Goal: Information Seeking & Learning: Learn about a topic

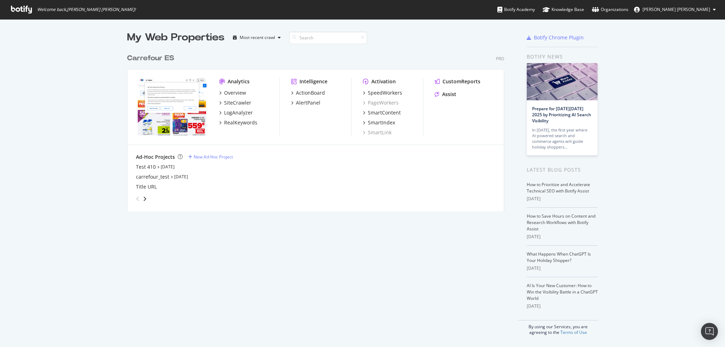
scroll to position [339, 711]
click at [240, 122] on div "RealKeywords" at bounding box center [240, 122] width 33 height 7
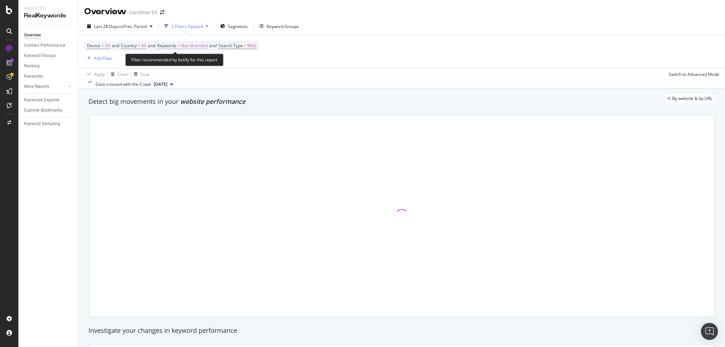
click at [192, 47] on span "Non-Branded" at bounding box center [194, 46] width 27 height 10
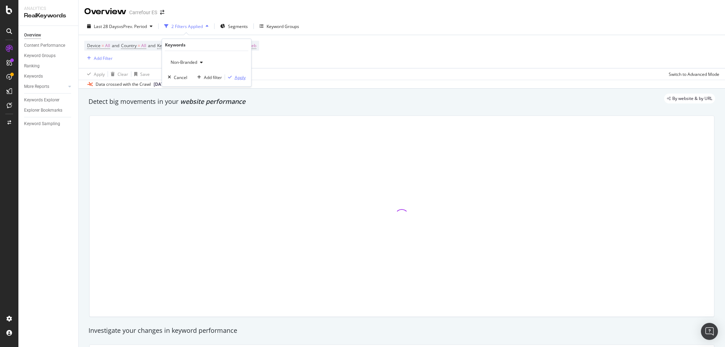
click at [235, 75] on div "Apply" at bounding box center [240, 77] width 11 height 6
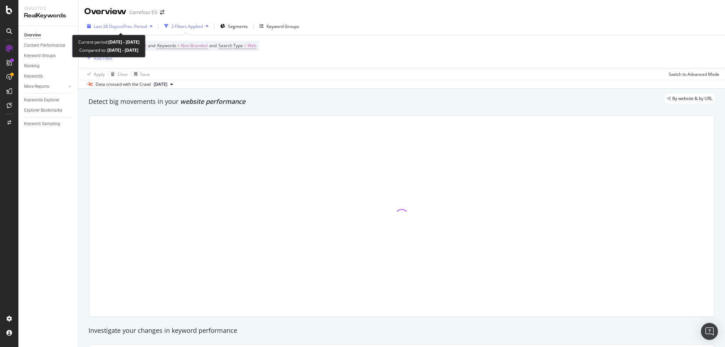
click at [119, 27] on span "vs Prev. Period" at bounding box center [133, 26] width 28 height 6
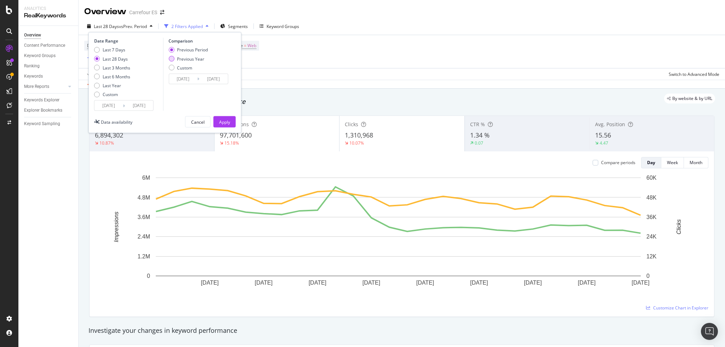
click at [193, 58] on div "Previous Year" at bounding box center [190, 59] width 27 height 6
type input "[DATE]"
click at [224, 123] on div "Apply" at bounding box center [224, 122] width 11 height 6
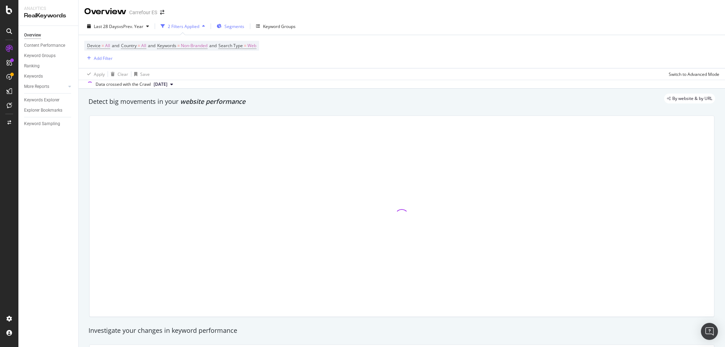
click at [227, 28] on span "Segments" at bounding box center [235, 26] width 20 height 6
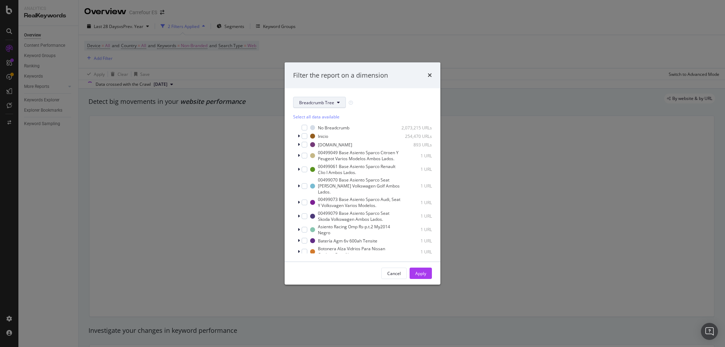
click at [316, 105] on span "Breadcrumb Tree" at bounding box center [316, 103] width 35 height 6
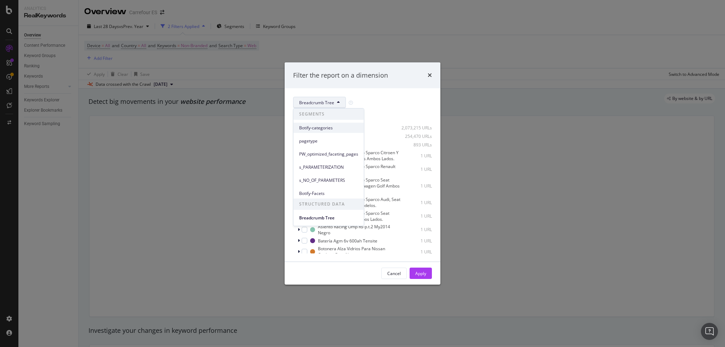
click at [322, 127] on span "Botify-categories" at bounding box center [328, 128] width 59 height 6
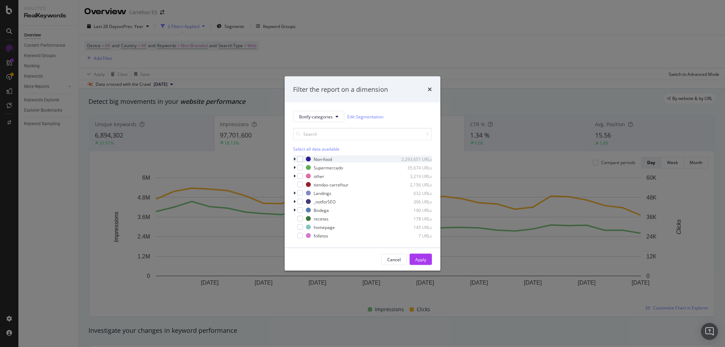
click at [296, 159] on div "modal" at bounding box center [295, 158] width 4 height 7
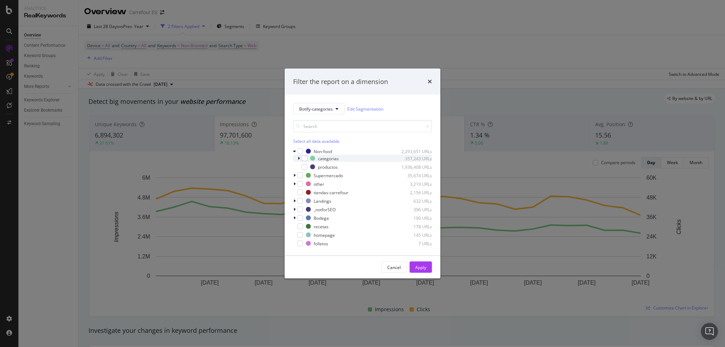
click at [299, 159] on icon "modal" at bounding box center [299, 158] width 2 height 4
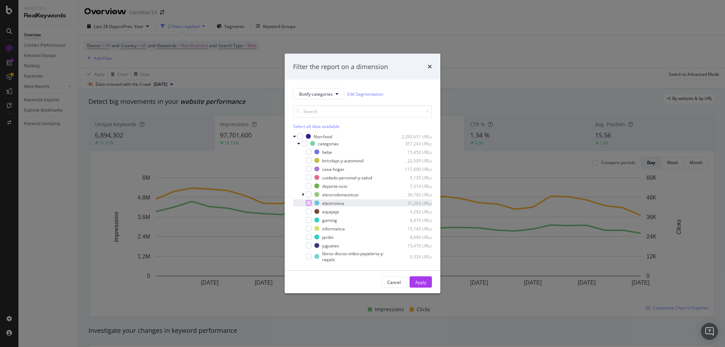
click at [309, 204] on div "modal" at bounding box center [309, 203] width 6 height 6
click at [416, 280] on div "Apply" at bounding box center [420, 282] width 11 height 6
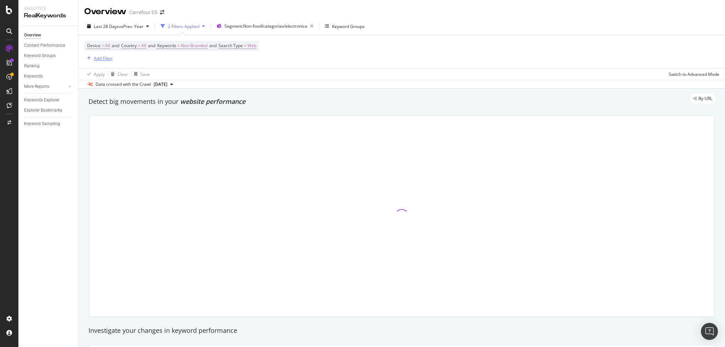
click at [101, 59] on div "Add Filter" at bounding box center [103, 58] width 19 height 6
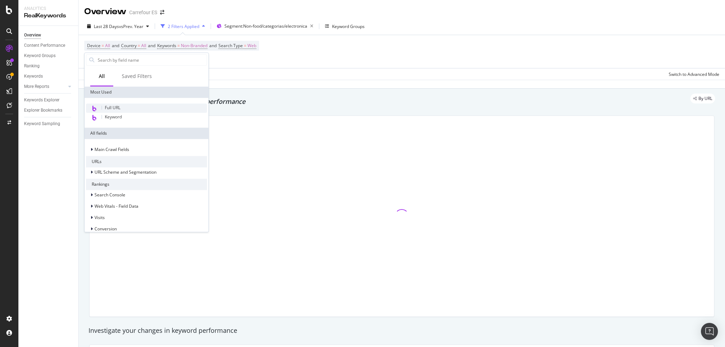
click at [122, 111] on div "Full URL" at bounding box center [146, 107] width 121 height 9
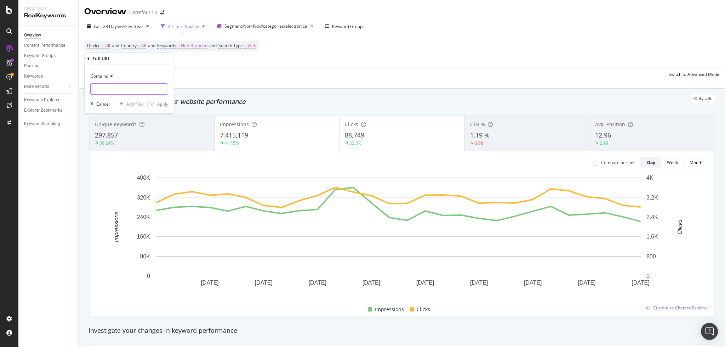
click at [109, 90] on input "text" at bounding box center [129, 88] width 77 height 11
type input "iphone"
click at [165, 101] on div "Apply" at bounding box center [162, 104] width 11 height 6
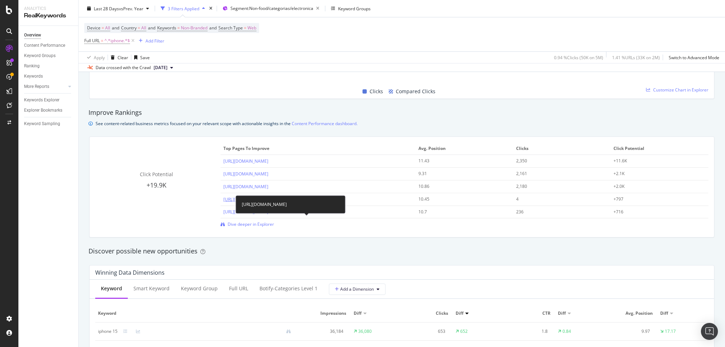
scroll to position [425, 0]
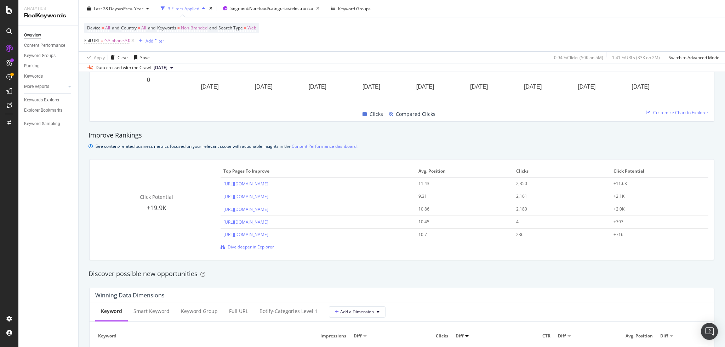
click at [254, 247] on span "Dive deeper in Explorer" at bounding box center [251, 247] width 46 height 6
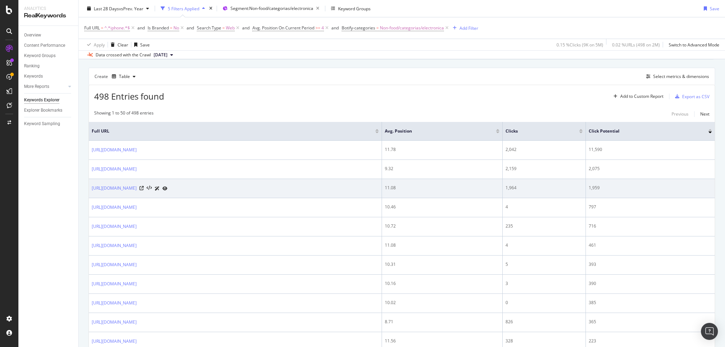
scroll to position [47, 0]
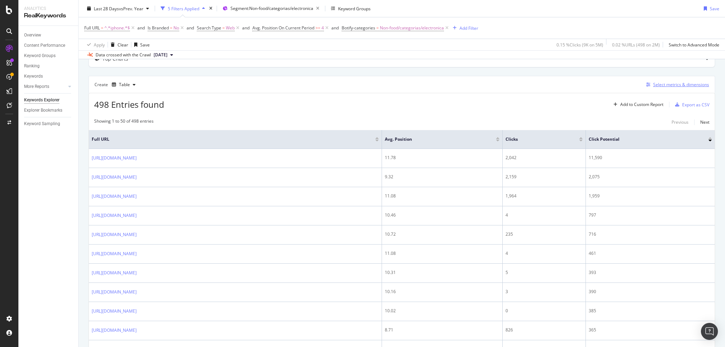
click at [658, 84] on div "Select metrics & dimensions" at bounding box center [681, 84] width 56 height 6
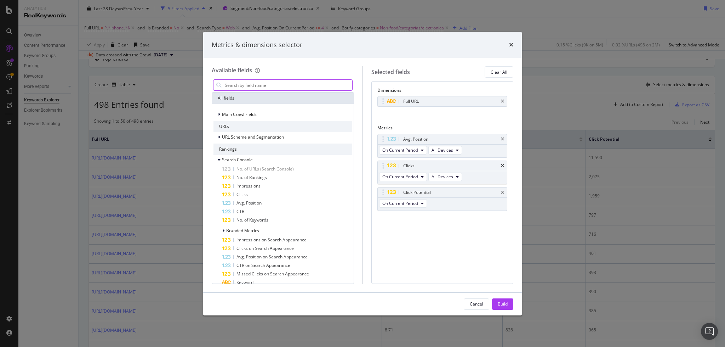
click at [320, 85] on input "modal" at bounding box center [288, 85] width 128 height 11
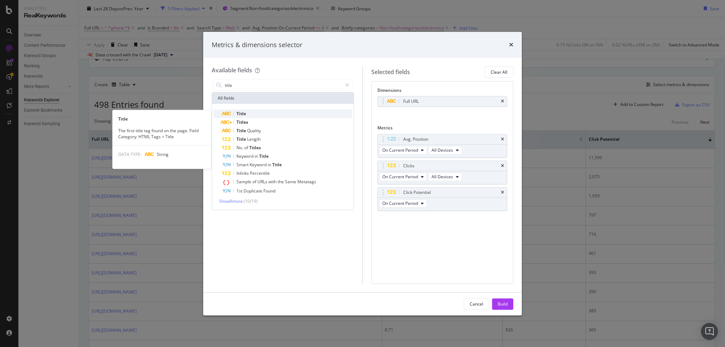
click at [257, 116] on div "Title" at bounding box center [287, 113] width 130 height 8
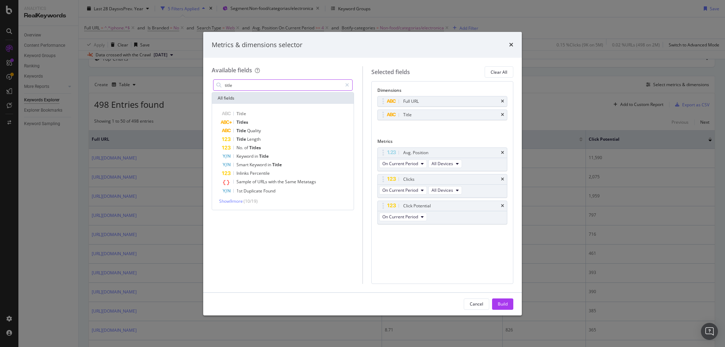
click at [276, 82] on input "title" at bounding box center [283, 85] width 118 height 11
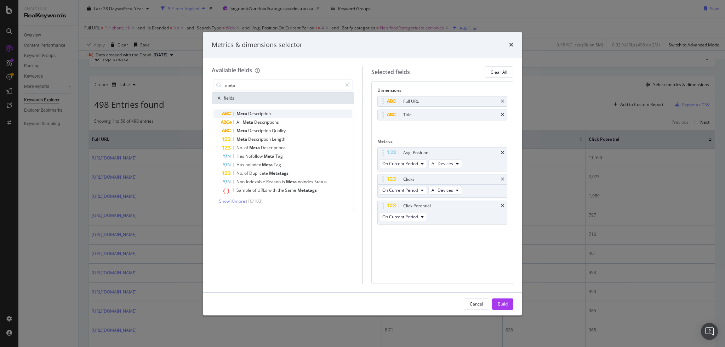
click at [266, 113] on span "Description" at bounding box center [259, 113] width 23 height 6
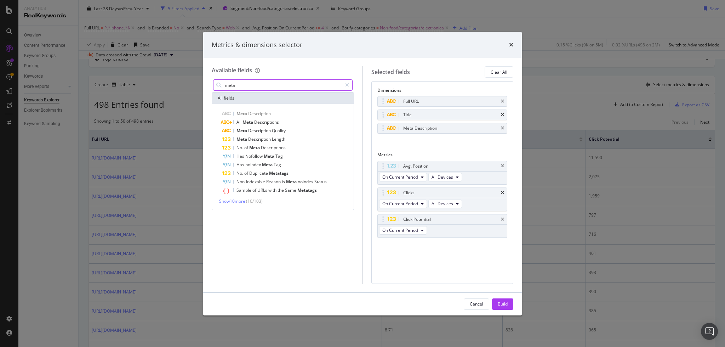
click at [263, 87] on input "meta" at bounding box center [283, 85] width 118 height 11
click at [263, 88] on input "meta" at bounding box center [283, 85] width 118 height 11
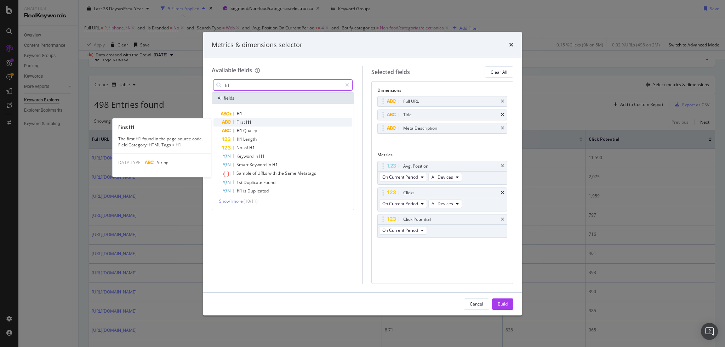
type input "h1"
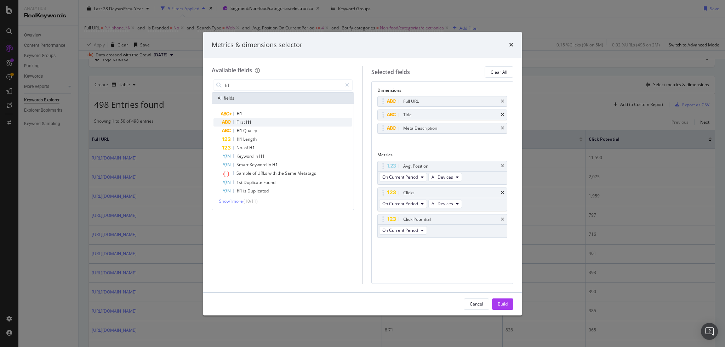
click at [246, 121] on span "H1" at bounding box center [249, 122] width 6 height 6
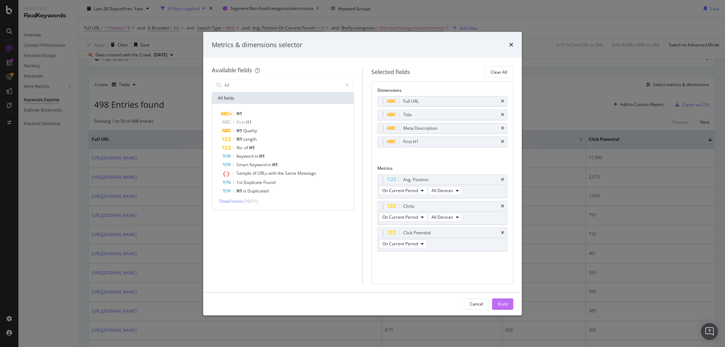
click at [498, 301] on div "Build" at bounding box center [503, 304] width 10 height 6
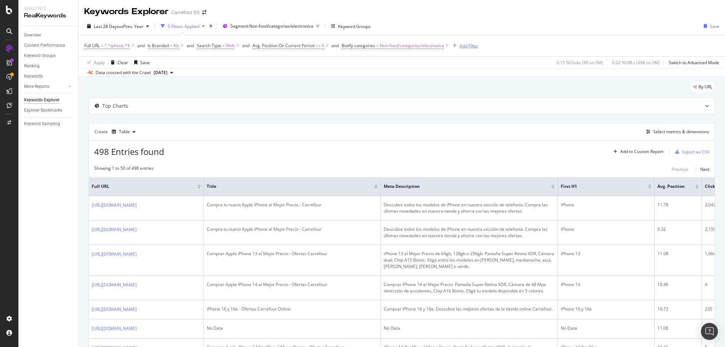
click at [468, 45] on div "Add Filter" at bounding box center [469, 46] width 19 height 6
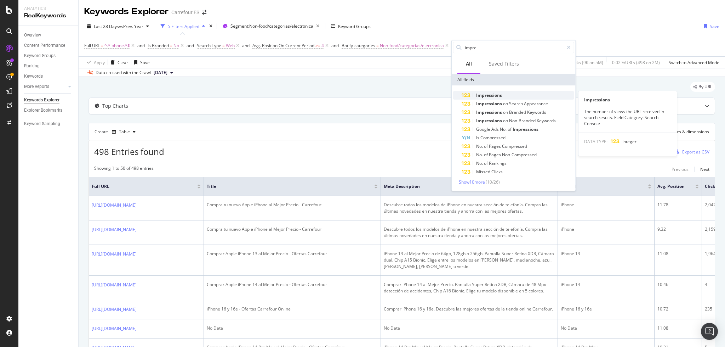
type input "impre"
click at [503, 93] on div "Impressions" at bounding box center [518, 95] width 113 height 8
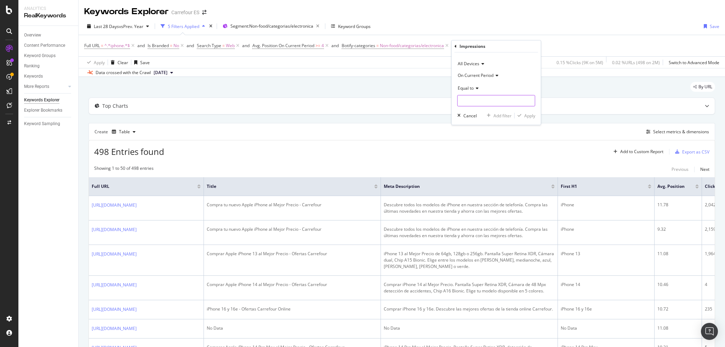
click at [470, 98] on input "number" at bounding box center [497, 100] width 78 height 11
click at [465, 84] on div "Equal to" at bounding box center [497, 87] width 78 height 11
click at [480, 137] on span "Greater than" at bounding box center [473, 139] width 25 height 6
click at [478, 103] on input "number" at bounding box center [497, 100] width 78 height 11
type input "1000"
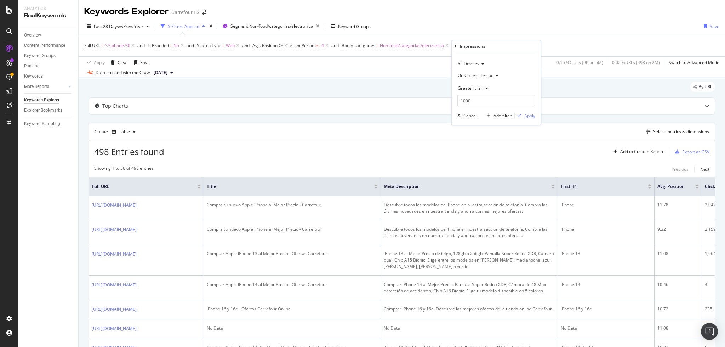
click at [528, 118] on div "Apply" at bounding box center [529, 116] width 11 height 6
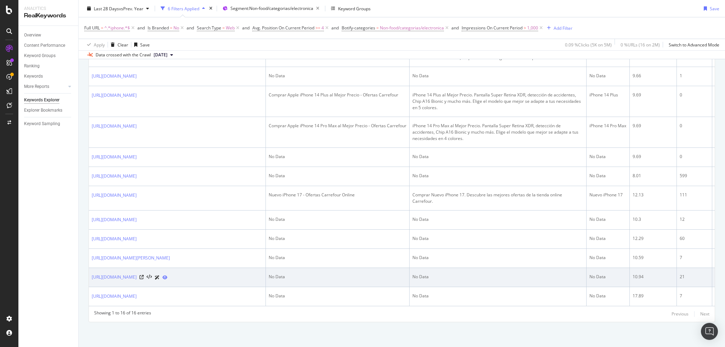
scroll to position [326, 0]
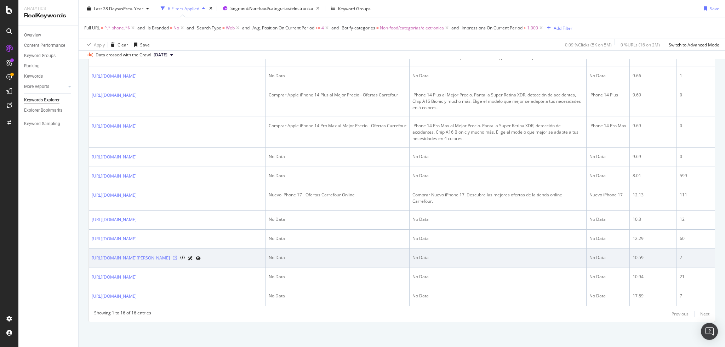
click at [177, 256] on icon at bounding box center [175, 258] width 4 height 4
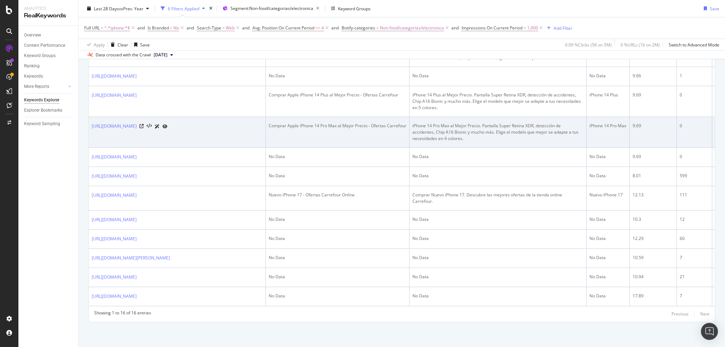
scroll to position [231, 0]
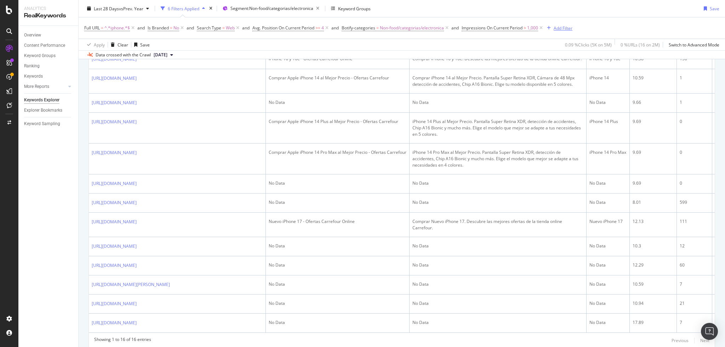
click at [568, 30] on div "Add Filter" at bounding box center [563, 28] width 19 height 6
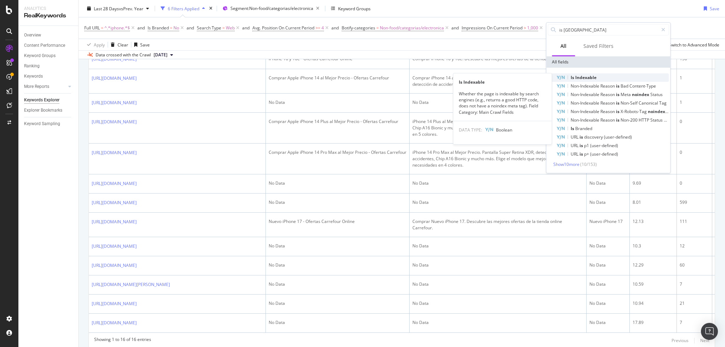
type input "is [GEOGRAPHIC_DATA]"
click at [588, 77] on span "Indexable" at bounding box center [585, 77] width 21 height 6
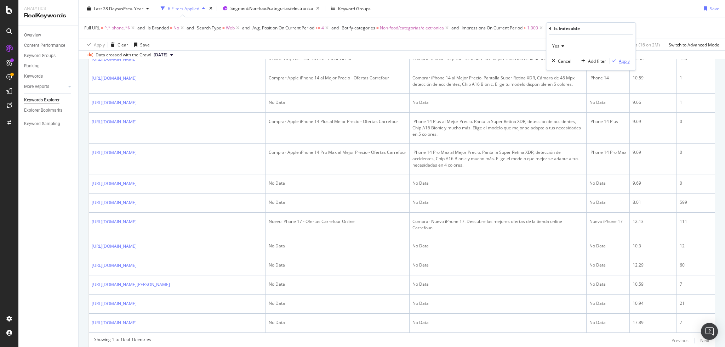
click at [622, 61] on div "Apply" at bounding box center [624, 61] width 11 height 6
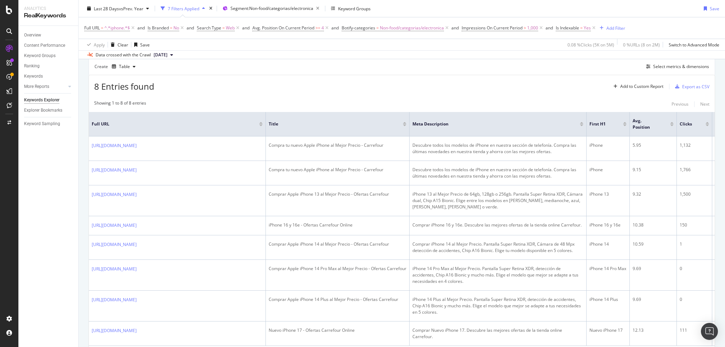
scroll to position [119, 0]
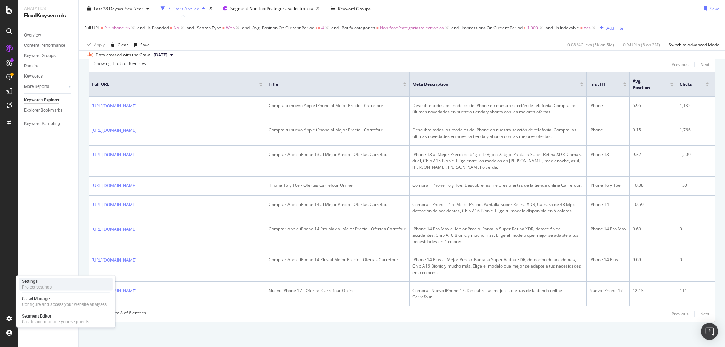
click at [45, 286] on div "Project settings" at bounding box center [37, 287] width 30 height 6
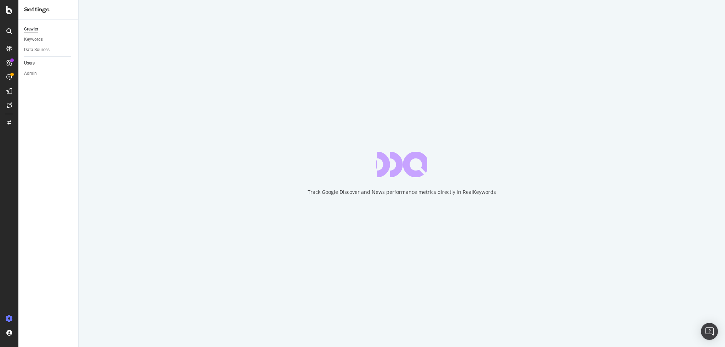
click at [36, 64] on link "Users" at bounding box center [48, 62] width 49 height 7
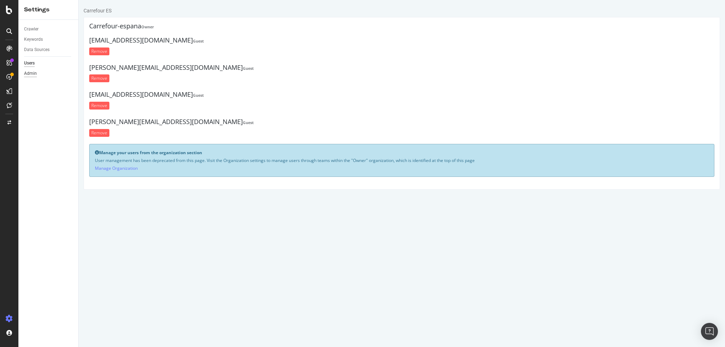
click at [30, 74] on div "Admin" at bounding box center [30, 73] width 13 height 7
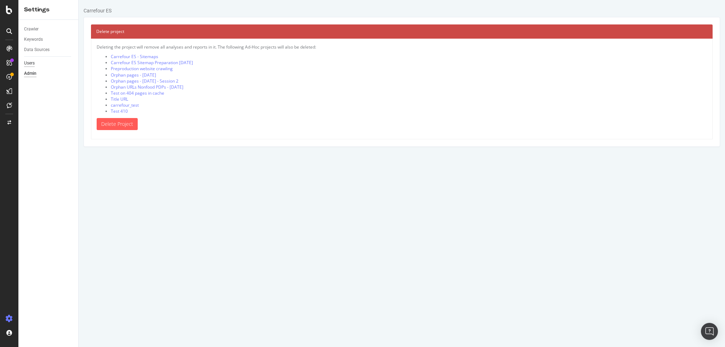
click at [31, 64] on div "Users" at bounding box center [29, 62] width 11 height 7
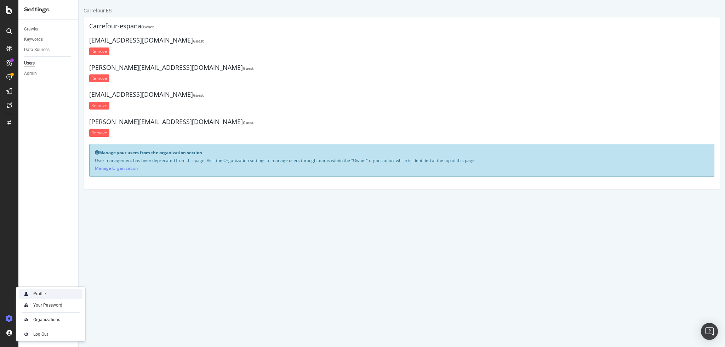
click at [45, 296] on div "Profile" at bounding box center [39, 294] width 12 height 6
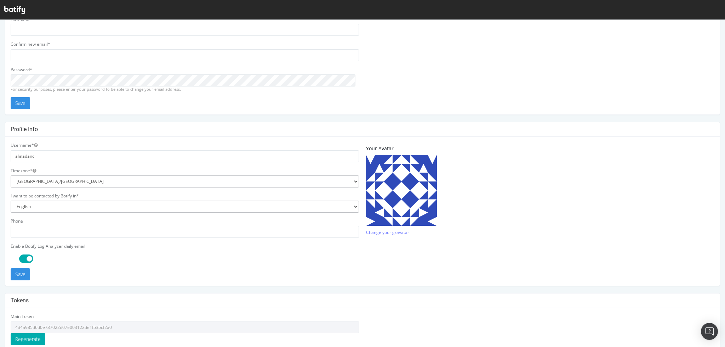
scroll to position [119, 0]
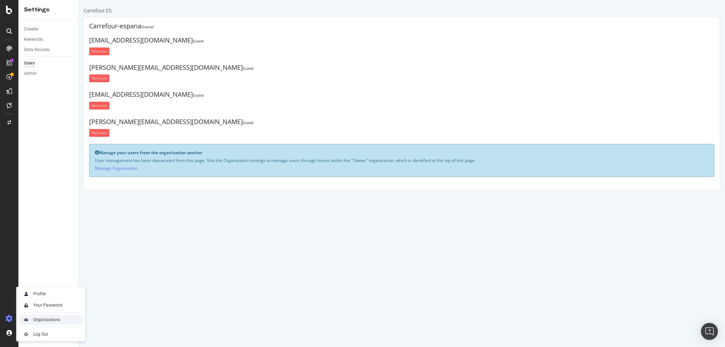
click at [41, 320] on div "Organizations" at bounding box center [46, 320] width 27 height 6
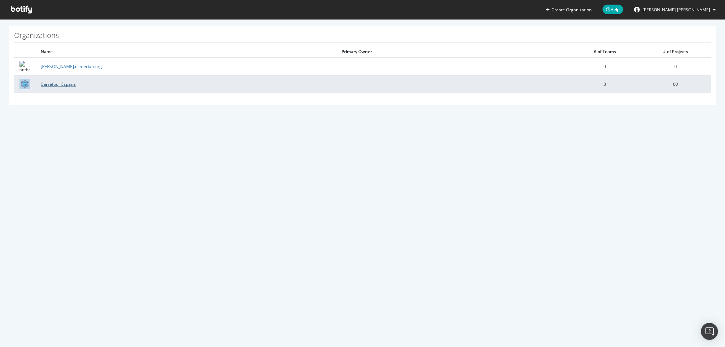
click at [67, 86] on link "Carrefour Espana" at bounding box center [58, 84] width 35 height 6
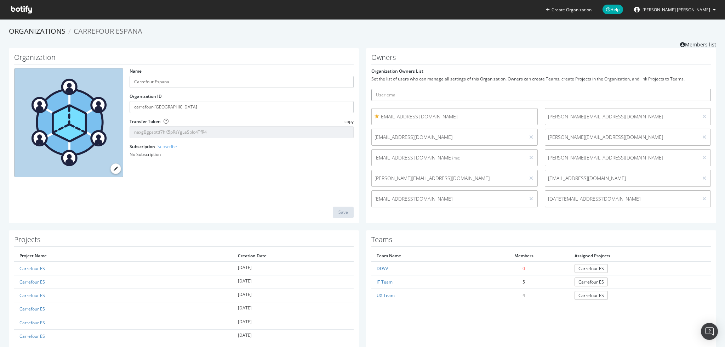
click at [421, 96] on input "text" at bounding box center [541, 95] width 340 height 12
type input "d"
paste input "[URL][DOMAIN_NAME][DOMAIN_NAME]"
type input "[URL][DOMAIN_NAME][DOMAIN_NAME]"
paste input "[EMAIL_ADDRESS][DOMAIN_NAME]"
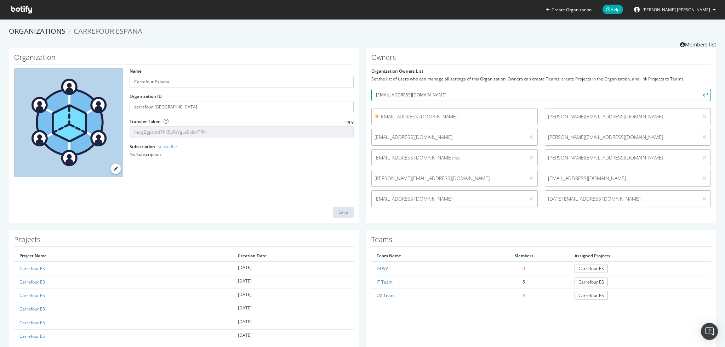
type input "[EMAIL_ADDRESS][DOMAIN_NAME]"
click at [699, 94] on button "submit" at bounding box center [705, 95] width 12 height 12
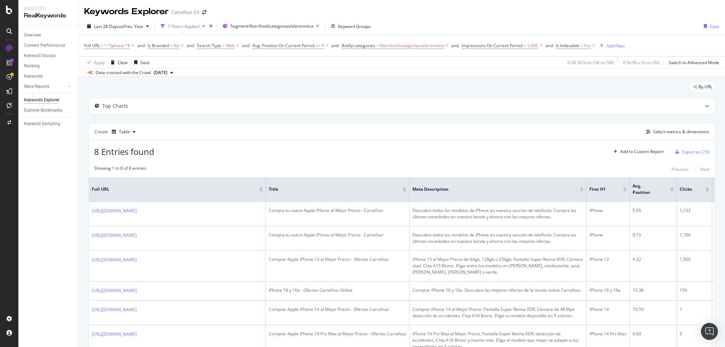
click at [298, 92] on div "By URL" at bounding box center [402, 90] width 627 height 16
click at [275, 27] on span "Segment: Non-food/categorias/electronica" at bounding box center [272, 26] width 83 height 6
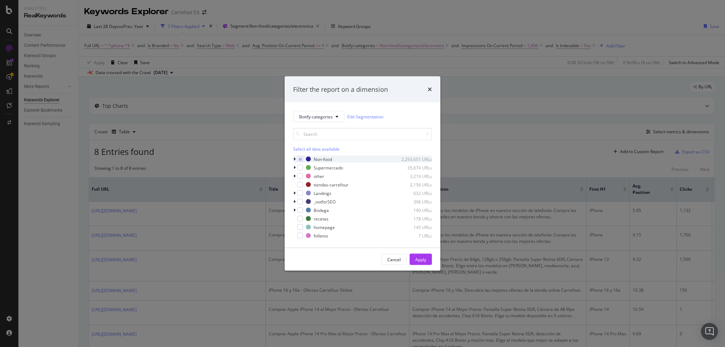
click at [295, 159] on icon "modal" at bounding box center [295, 159] width 2 height 4
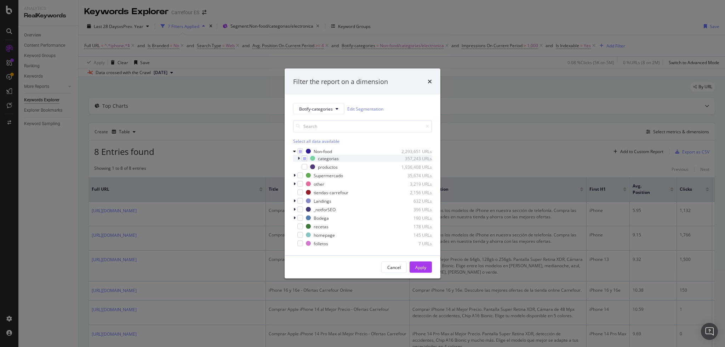
click at [299, 159] on icon "modal" at bounding box center [299, 158] width 2 height 4
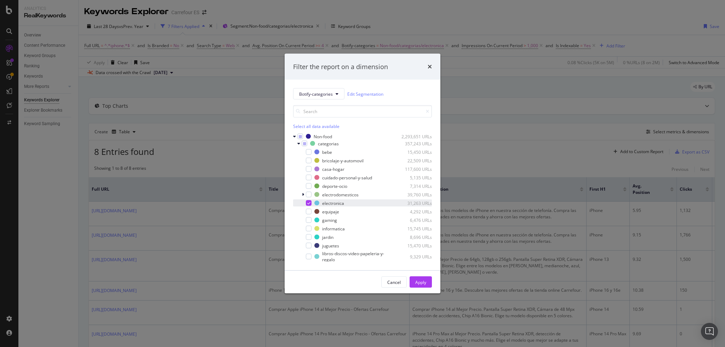
click at [310, 203] on div "modal" at bounding box center [309, 203] width 6 height 6
click at [310, 152] on div "modal" at bounding box center [309, 152] width 6 height 6
click at [298, 145] on icon "modal" at bounding box center [298, 143] width 3 height 4
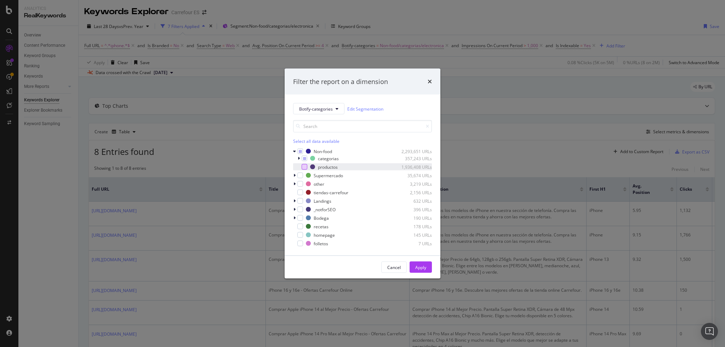
click at [305, 166] on div "modal" at bounding box center [305, 167] width 6 height 6
click at [415, 268] on div "Apply" at bounding box center [420, 267] width 11 height 6
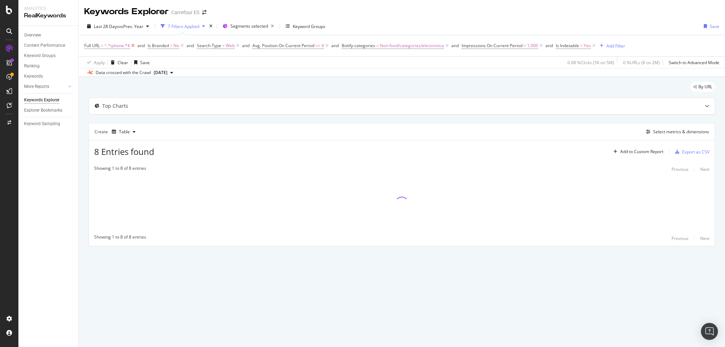
click at [135, 46] on icon at bounding box center [133, 45] width 6 height 7
click at [263, 47] on icon at bounding box center [264, 45] width 6 height 7
click at [295, 47] on icon at bounding box center [294, 45] width 6 height 7
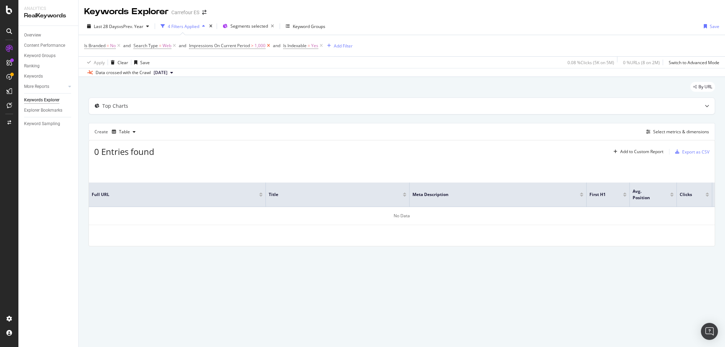
click at [269, 47] on icon at bounding box center [269, 45] width 6 height 7
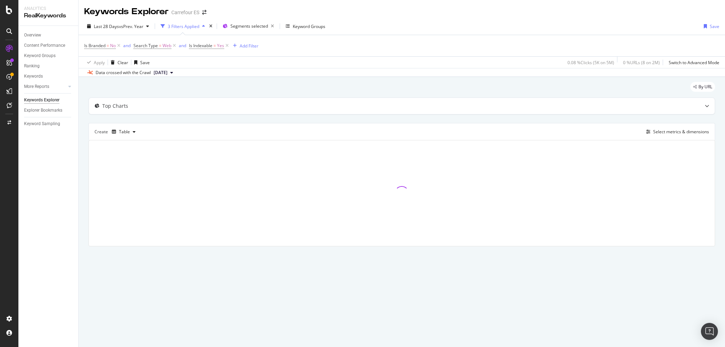
click at [119, 44] on icon at bounding box center [119, 45] width 6 height 7
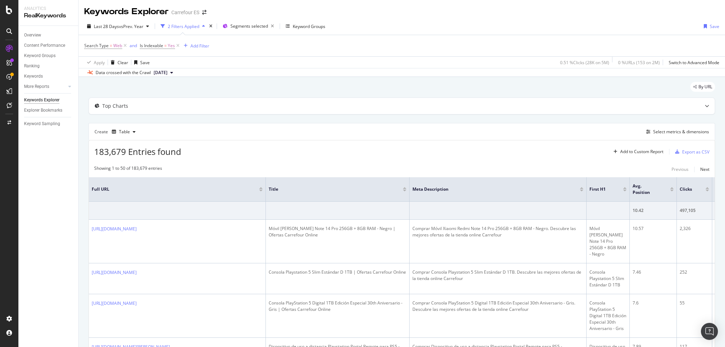
click at [194, 44] on div "Add Filter" at bounding box center [200, 46] width 19 height 6
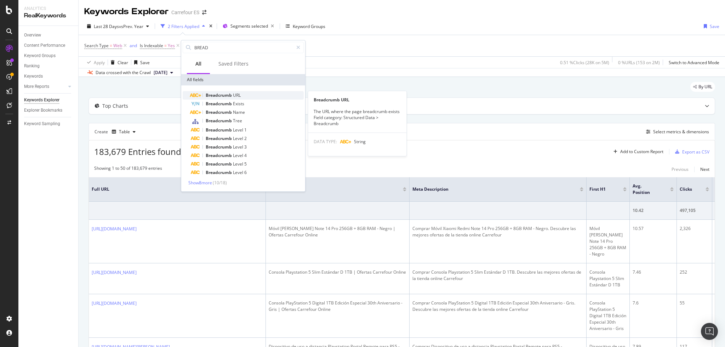
type input "BREAD"
click at [227, 93] on span "Breadcrumb" at bounding box center [219, 95] width 27 height 6
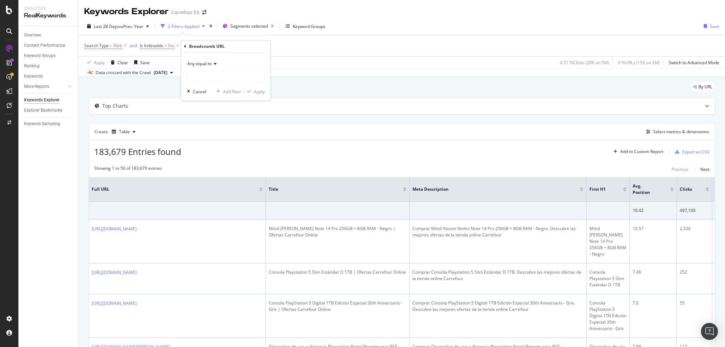
click at [210, 67] on div "Any equal to" at bounding box center [226, 63] width 78 height 11
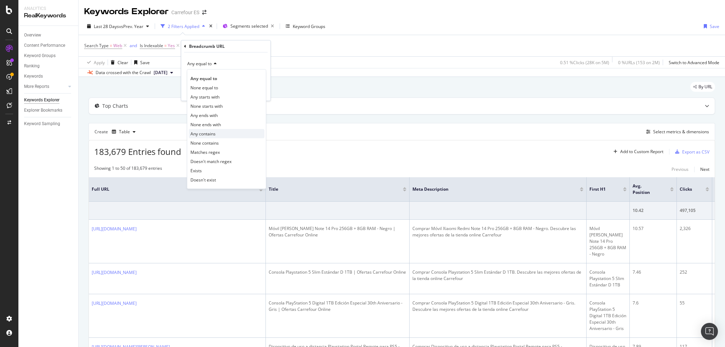
click at [208, 133] on span "Any contains" at bounding box center [203, 134] width 25 height 6
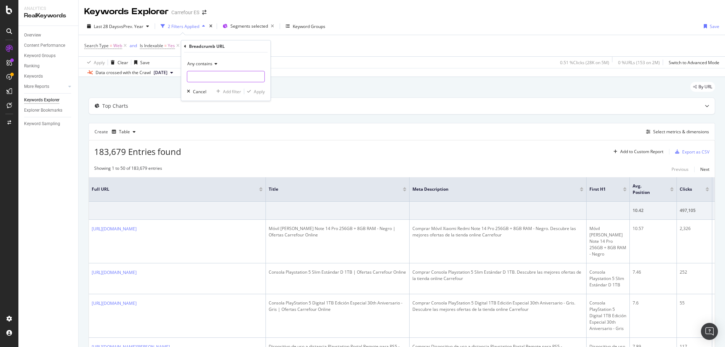
click at [203, 76] on input "text" at bounding box center [225, 76] width 77 height 11
type input "bebe"
drag, startPoint x: 255, startPoint y: 93, endPoint x: 199, endPoint y: 84, distance: 56.6
click at [255, 93] on div "Apply" at bounding box center [259, 92] width 11 height 6
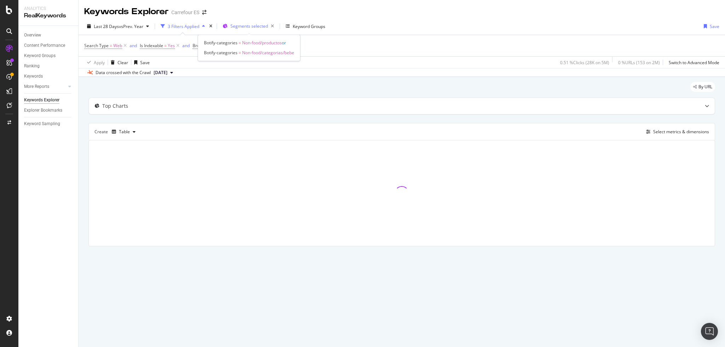
click at [254, 27] on span "Segments selected" at bounding box center [250, 26] width 38 height 6
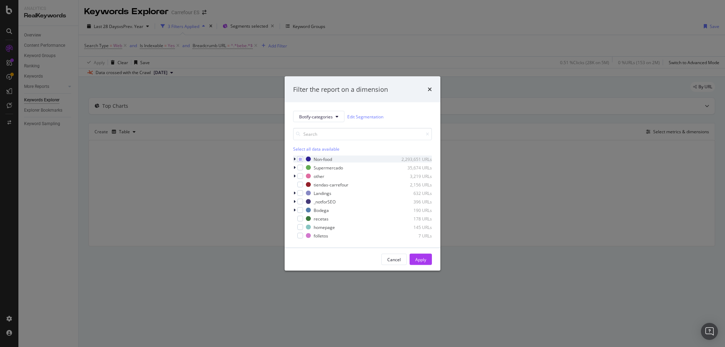
click at [296, 159] on div "modal" at bounding box center [295, 158] width 4 height 7
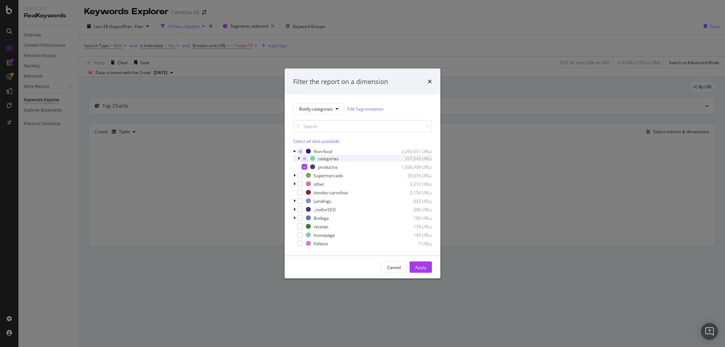
click at [298, 160] on icon "modal" at bounding box center [299, 158] width 2 height 4
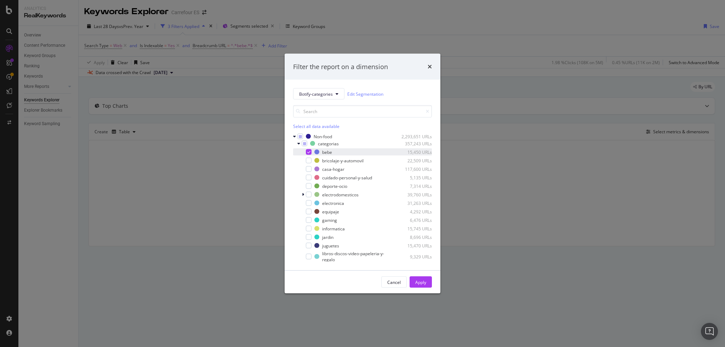
click at [309, 154] on div "modal" at bounding box center [309, 152] width 6 height 6
click at [420, 280] on div "Apply" at bounding box center [420, 282] width 11 height 6
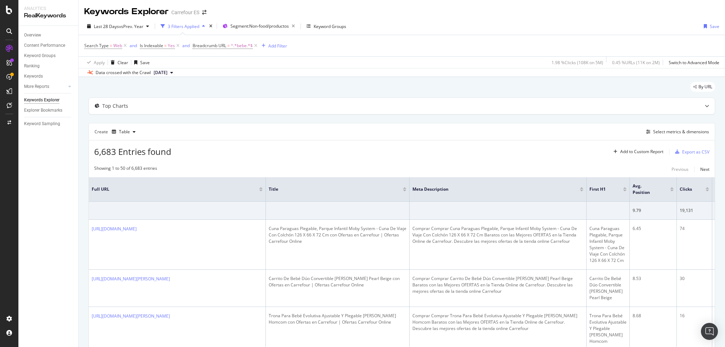
click at [126, 25] on span "vs Prev. Year" at bounding box center [131, 26] width 24 height 6
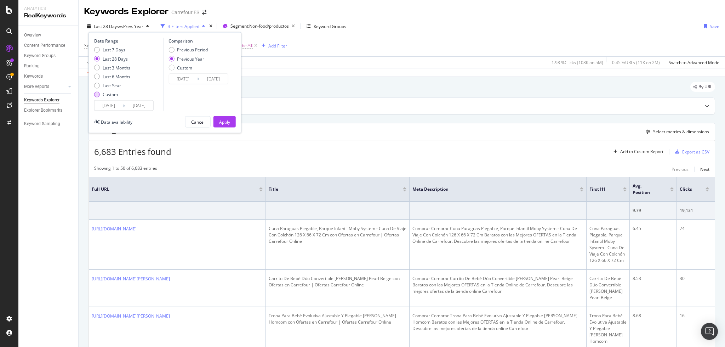
click at [99, 96] on div "Custom" at bounding box center [97, 94] width 6 height 6
click at [108, 106] on input "[DATE]" at bounding box center [109, 106] width 28 height 10
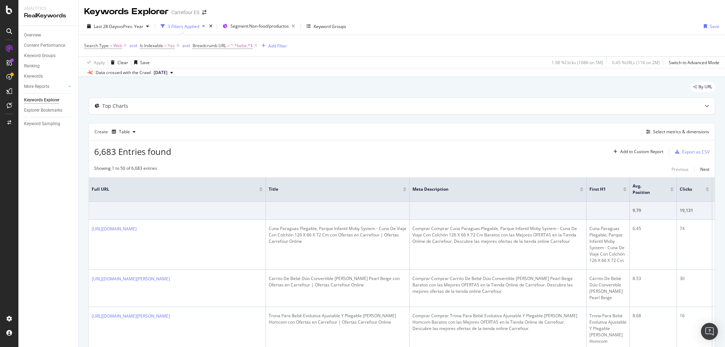
click at [105, 28] on span "Last 28 Days" at bounding box center [106, 26] width 25 height 6
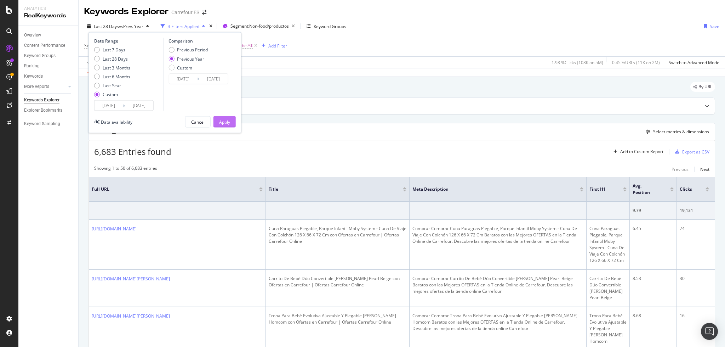
click at [222, 123] on div "Apply" at bounding box center [224, 122] width 11 height 6
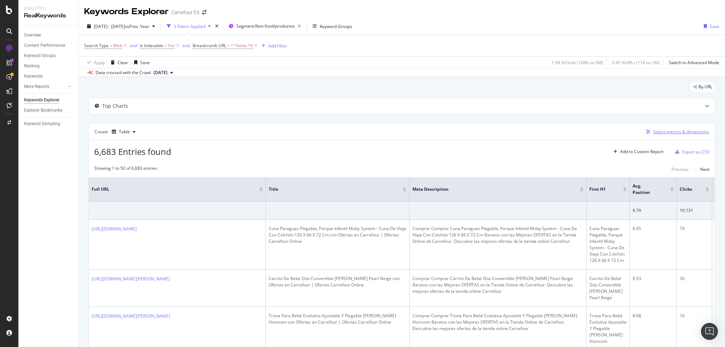
click at [659, 132] on div "Select metrics & dimensions" at bounding box center [681, 132] width 56 height 6
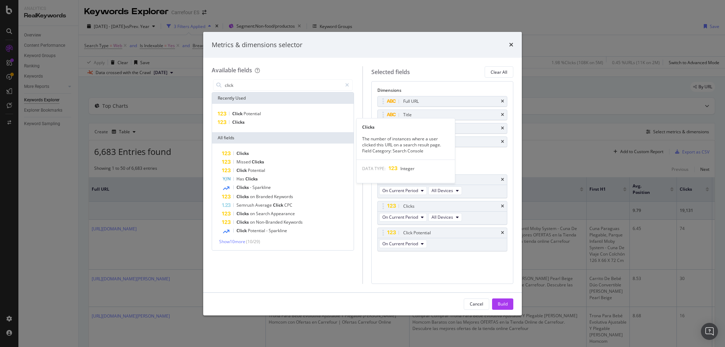
drag, startPoint x: 241, startPoint y: 119, endPoint x: 248, endPoint y: 105, distance: 16.0
click at [242, 120] on span "Clicks" at bounding box center [238, 122] width 12 height 6
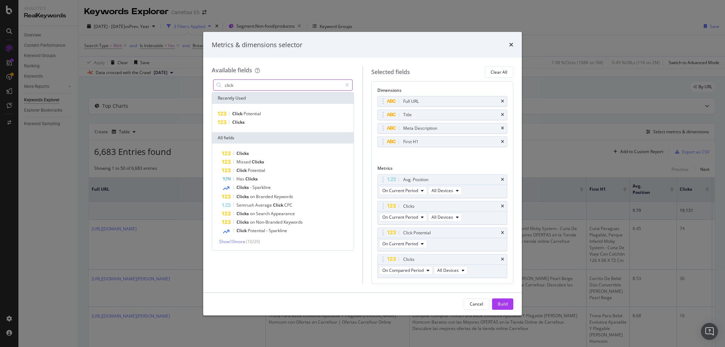
click at [252, 84] on input "click" at bounding box center [283, 85] width 118 height 11
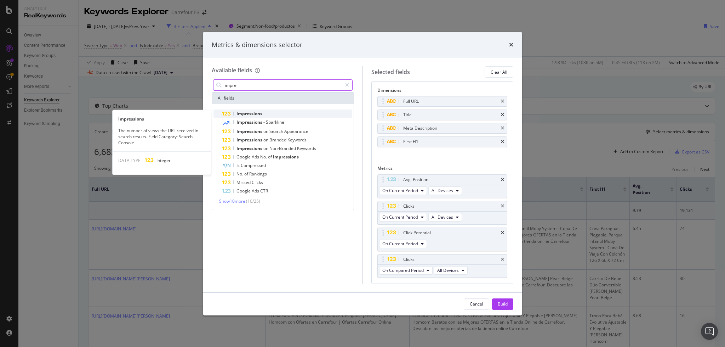
type input "impre"
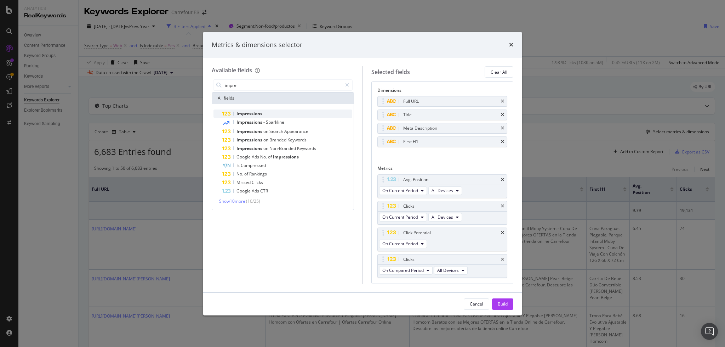
click at [261, 114] on span "Impressions" at bounding box center [250, 113] width 26 height 6
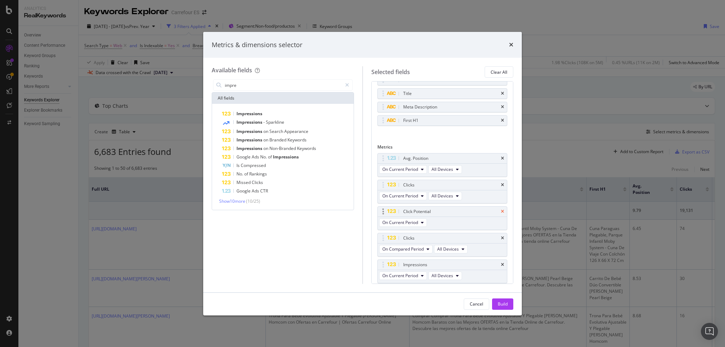
click at [501, 211] on icon "times" at bounding box center [502, 211] width 3 height 4
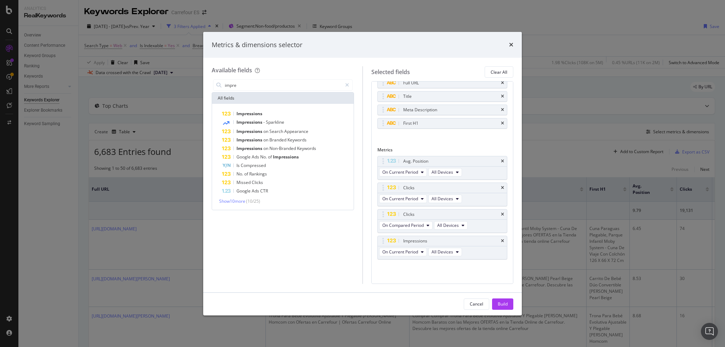
scroll to position [18, 0]
click at [501, 214] on icon "times" at bounding box center [502, 214] width 3 height 4
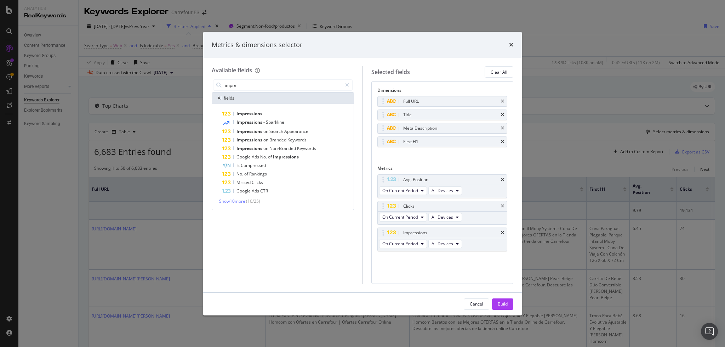
scroll to position [0, 0]
drag, startPoint x: 384, startPoint y: 179, endPoint x: 387, endPoint y: 235, distance: 55.7
click at [501, 142] on icon "times" at bounding box center [502, 142] width 3 height 4
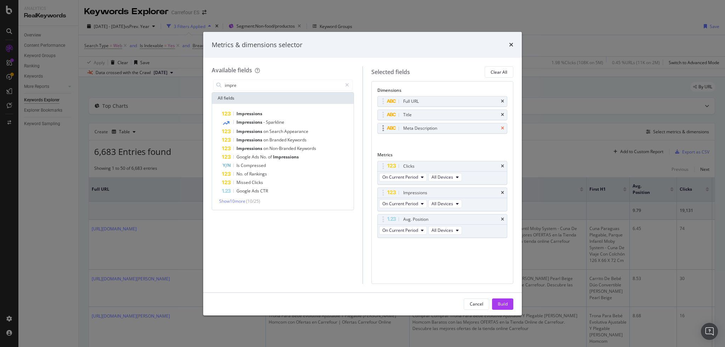
click at [503, 130] on icon "times" at bounding box center [502, 128] width 3 height 4
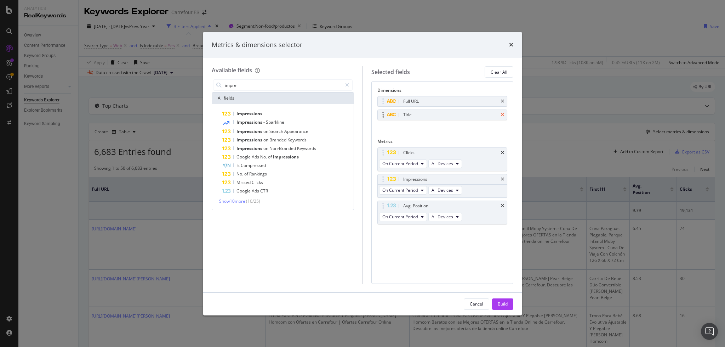
click at [502, 117] on icon "times" at bounding box center [502, 115] width 3 height 4
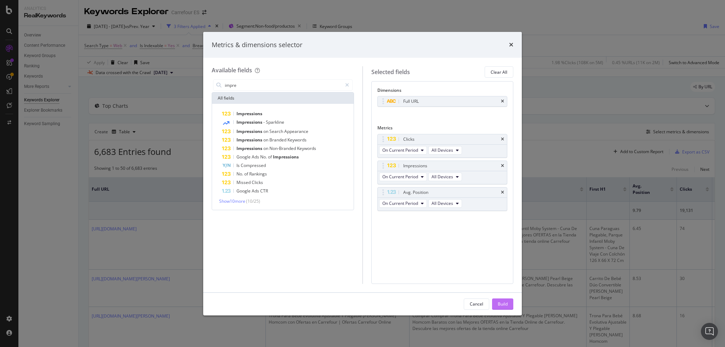
click at [504, 307] on div "Build" at bounding box center [503, 304] width 10 height 11
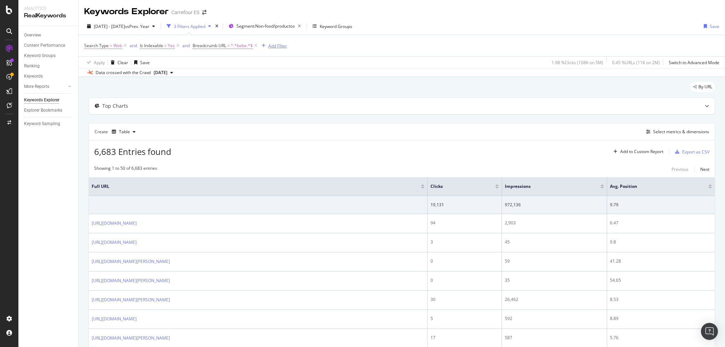
click at [271, 46] on div "Add Filter" at bounding box center [277, 46] width 19 height 6
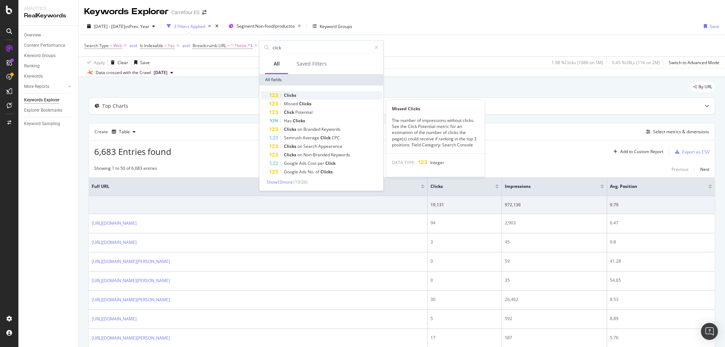
type input "click"
click at [294, 97] on span "Clicks" at bounding box center [290, 95] width 12 height 6
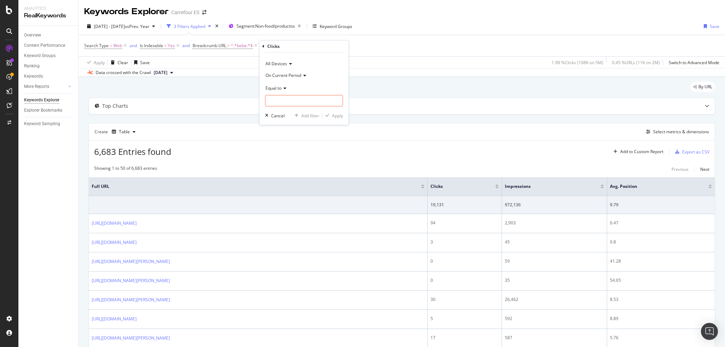
click at [282, 90] on icon at bounding box center [284, 88] width 5 height 4
click at [284, 137] on span "Greater than" at bounding box center [281, 139] width 25 height 6
click at [283, 102] on input "number" at bounding box center [304, 100] width 78 height 11
type input "100"
click at [335, 115] on div "Apply" at bounding box center [337, 116] width 11 height 6
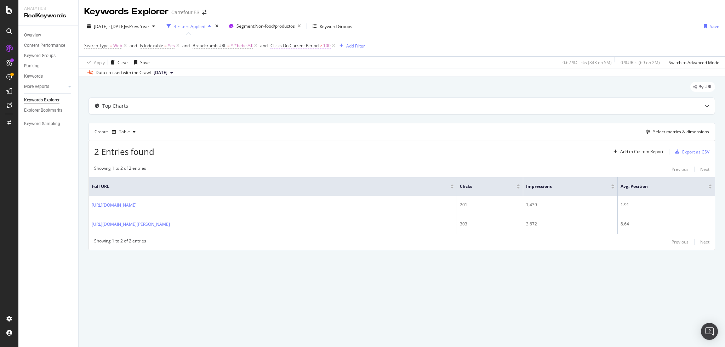
click at [319, 45] on span "Clicks On Current Period" at bounding box center [295, 45] width 48 height 6
click at [300, 92] on div "Greater than 100" at bounding box center [316, 93] width 78 height 24
click at [298, 98] on input "100" at bounding box center [316, 98] width 78 height 11
type input "10"
click at [354, 115] on div "Apply" at bounding box center [349, 114] width 11 height 6
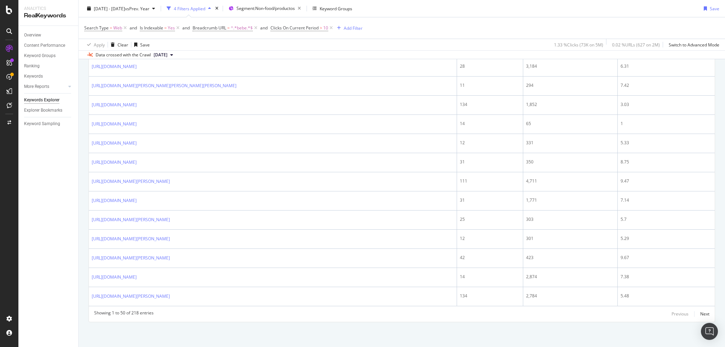
scroll to position [860, 0]
